Goal: Find specific page/section: Find specific page/section

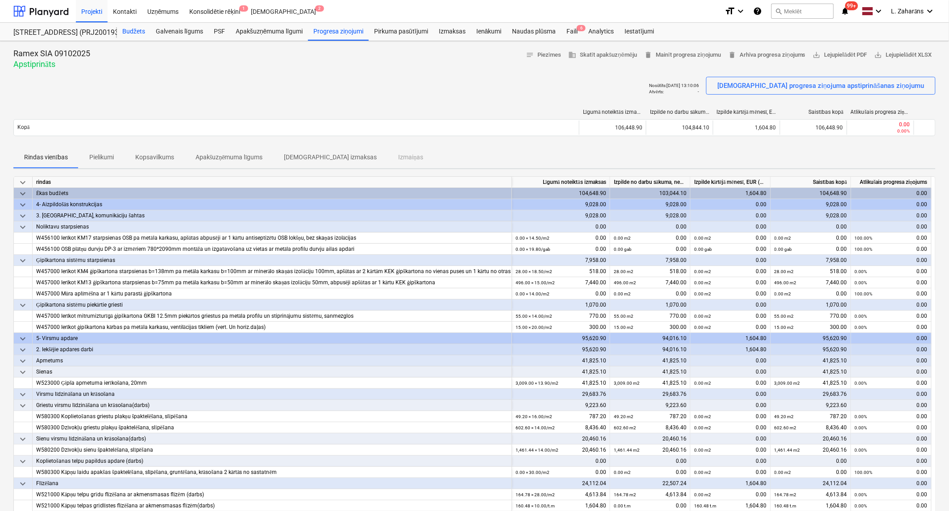
click at [135, 30] on div "Budžets" at bounding box center [133, 32] width 33 height 18
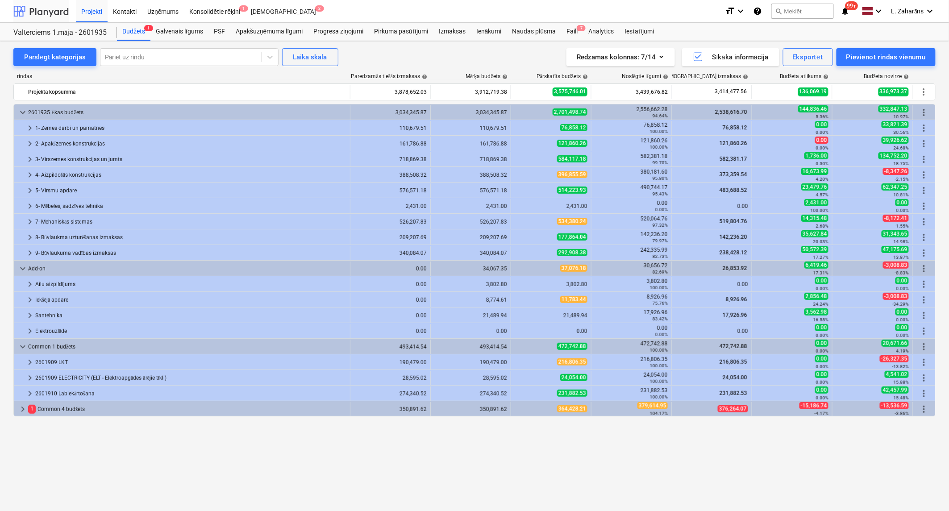
click at [55, 11] on div at bounding box center [40, 11] width 55 height 22
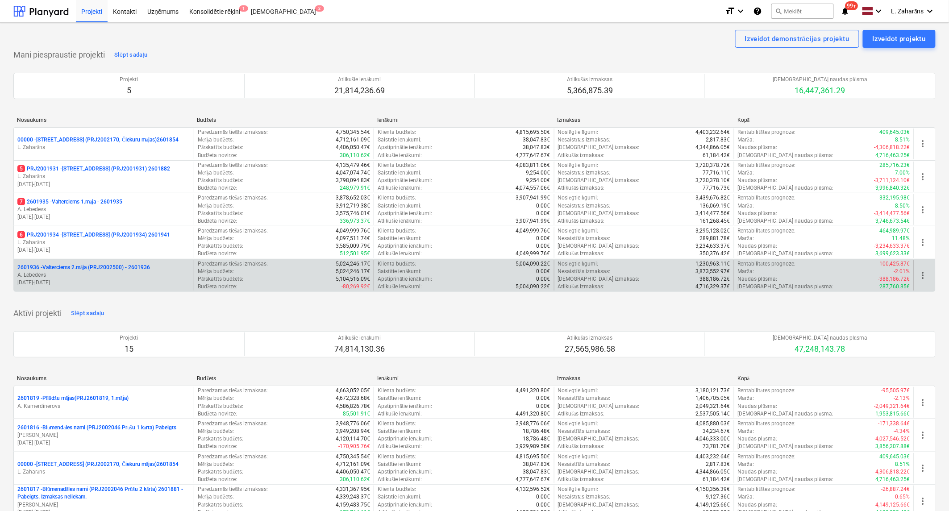
click at [63, 265] on p "2601936 - Valterciems 2.māja (PRJ2002500) - 2601936" at bounding box center [83, 268] width 133 height 8
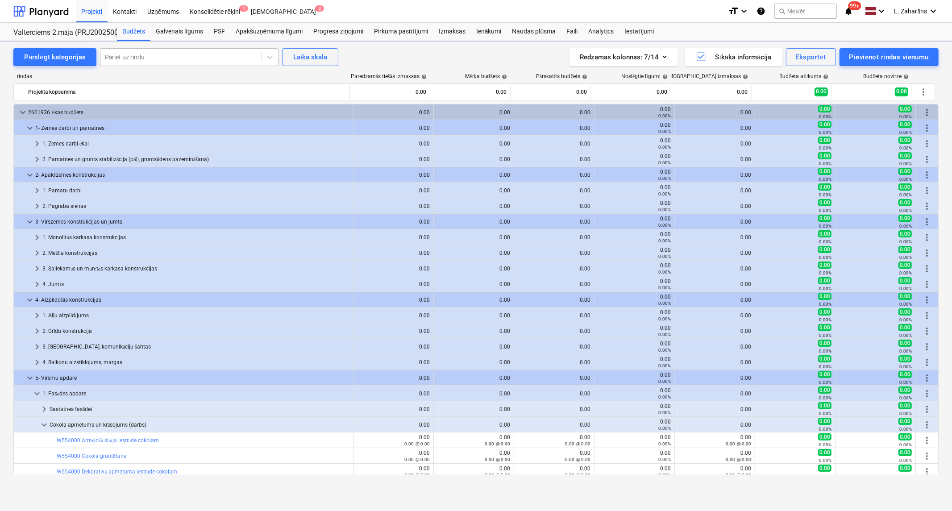
scroll to position [134, 0]
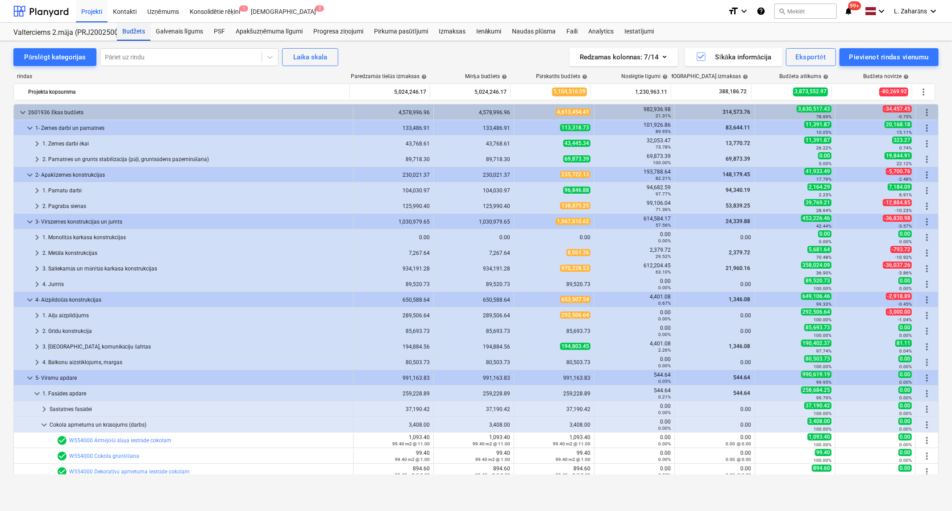
click at [136, 29] on div "Budžets" at bounding box center [133, 32] width 33 height 18
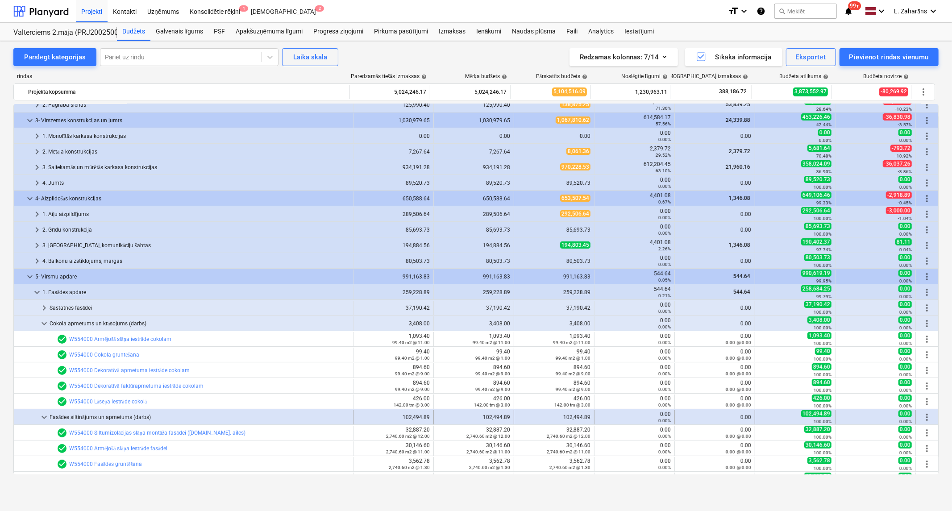
scroll to position [149, 0]
